Goal: Information Seeking & Learning: Learn about a topic

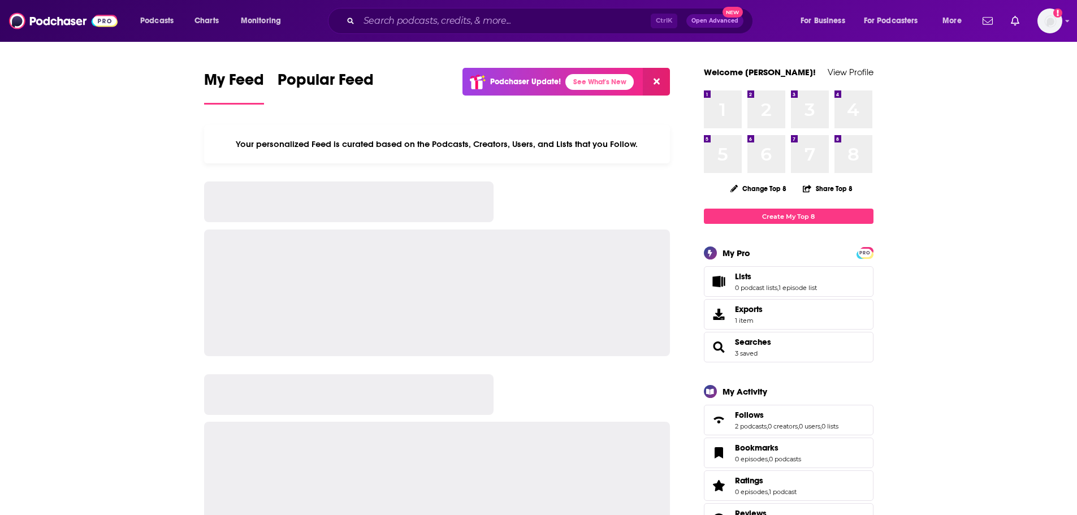
click at [386, 20] on input "Search podcasts, credits, & more..." at bounding box center [505, 21] width 292 height 18
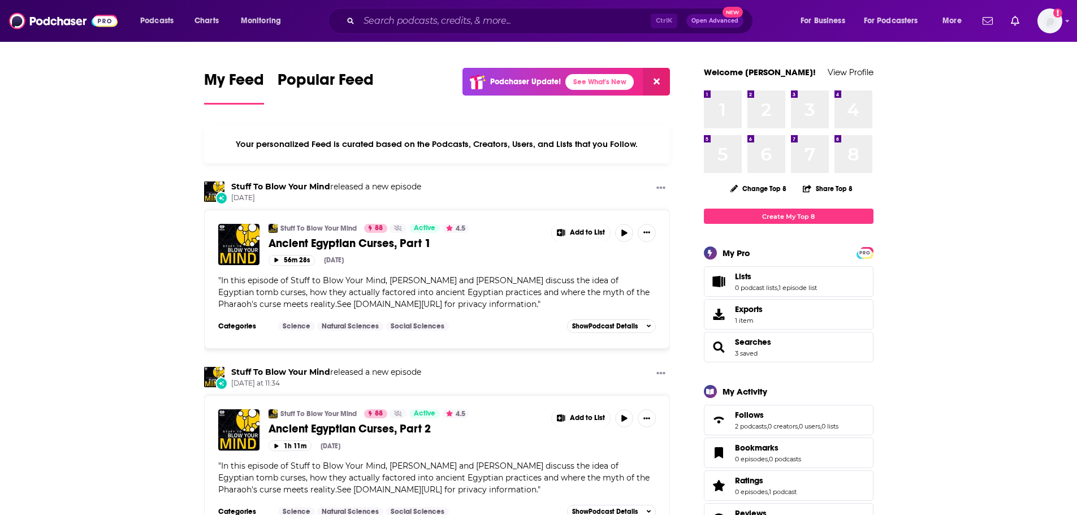
click at [391, 24] on input "Search podcasts, credits, & more..." at bounding box center [505, 21] width 292 height 18
click at [370, 20] on input "Search podcasts, credits, & more..." at bounding box center [505, 21] width 292 height 18
click at [406, 20] on input "Search podcasts, credits, & more..." at bounding box center [505, 21] width 292 height 18
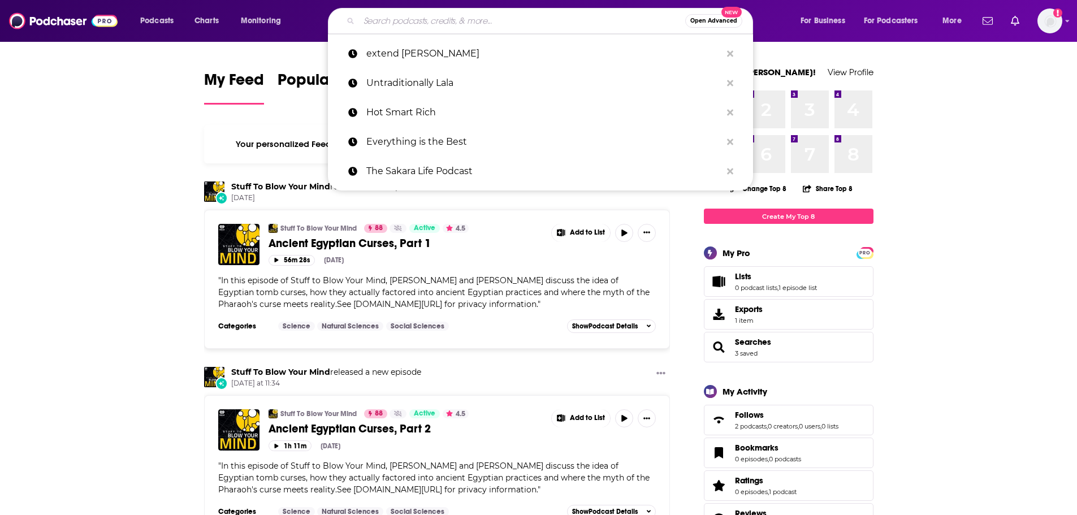
click at [404, 21] on input "Search podcasts, credits, & more..." at bounding box center [522, 21] width 326 height 18
paste input "The VALidity Podcast"
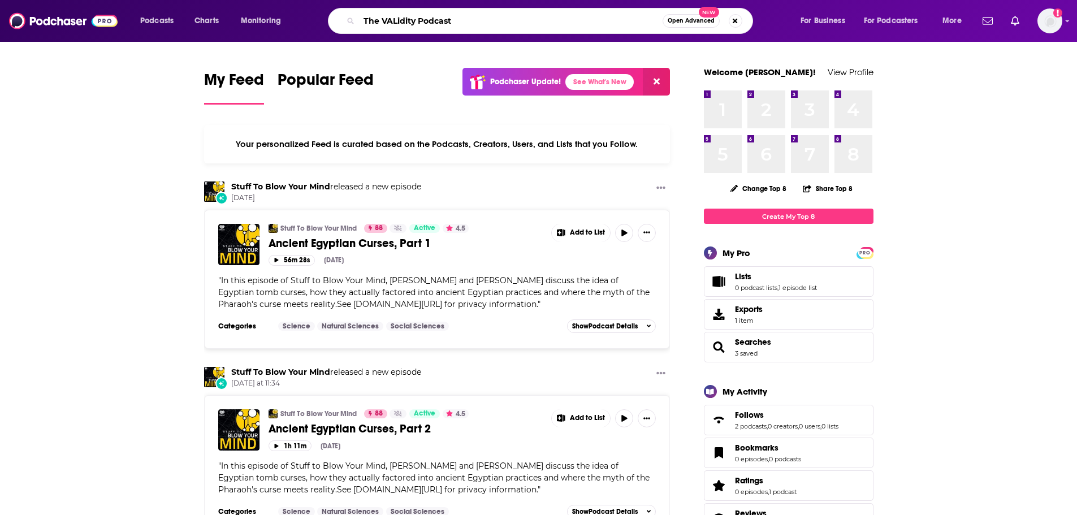
type input "The VALidity Podcast"
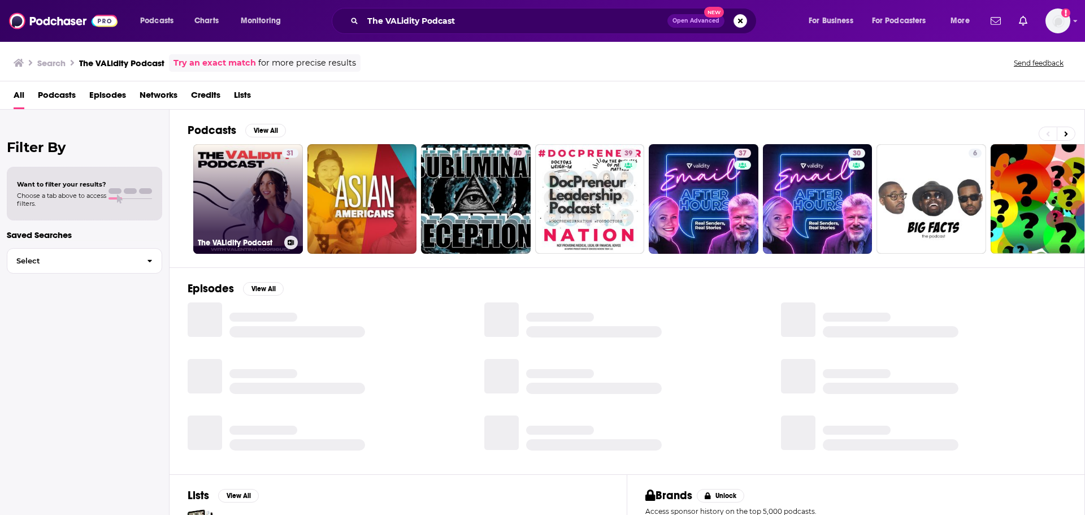
click at [216, 175] on link "31 The VALidity Podcast" at bounding box center [248, 199] width 110 height 110
